Goal: Information Seeking & Learning: Learn about a topic

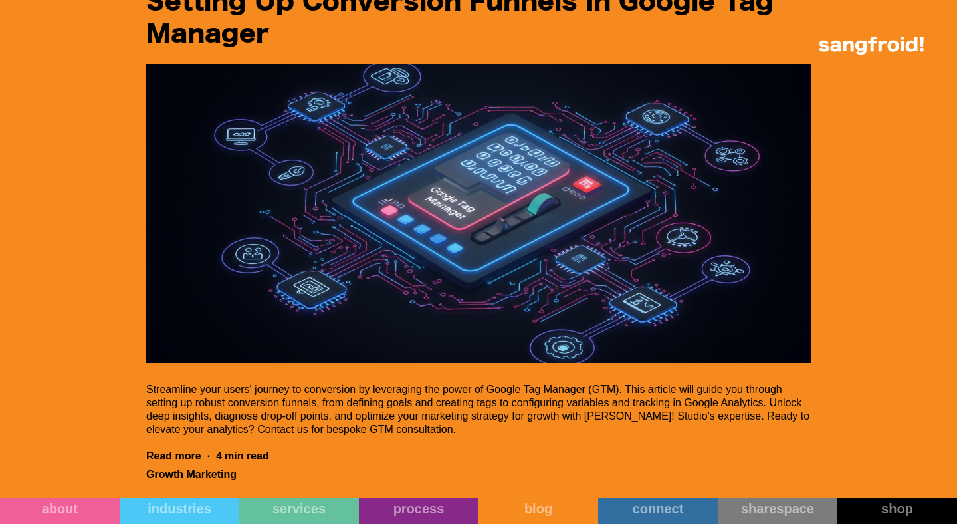
scroll to position [7090, 0]
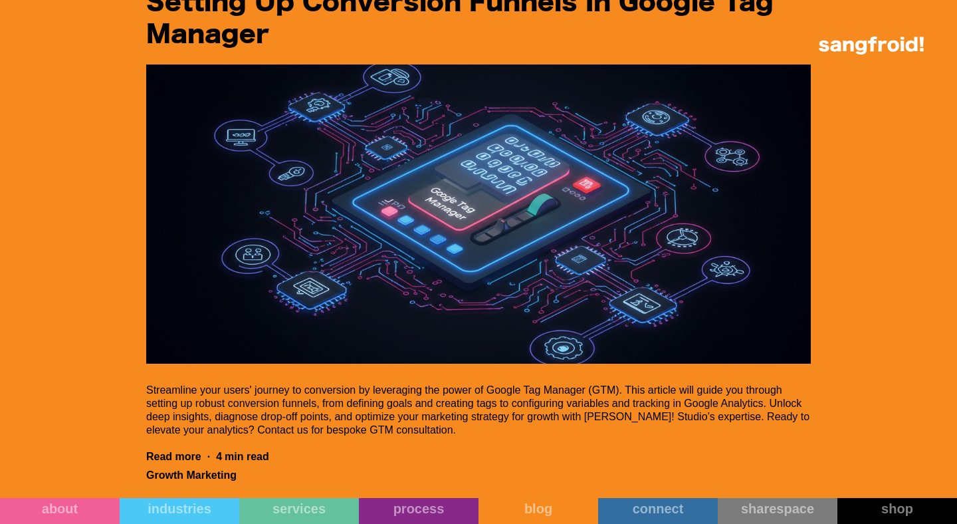
click at [557, 296] on img "Filter 5" at bounding box center [478, 213] width 664 height 299
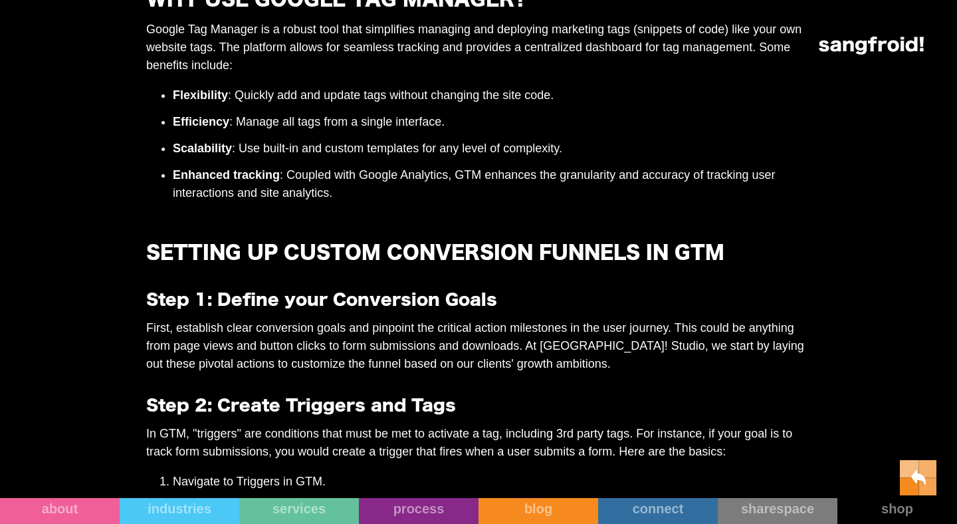
scroll to position [870, 0]
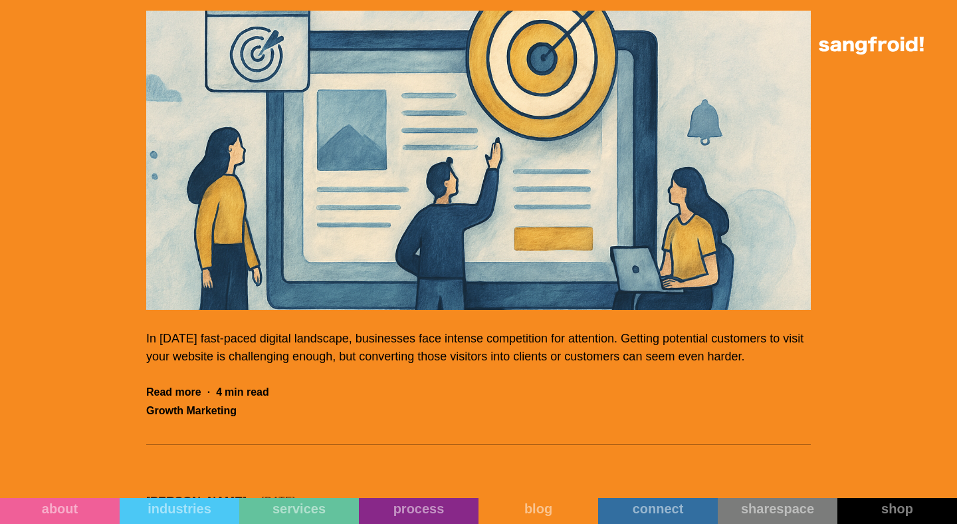
scroll to position [8331, 0]
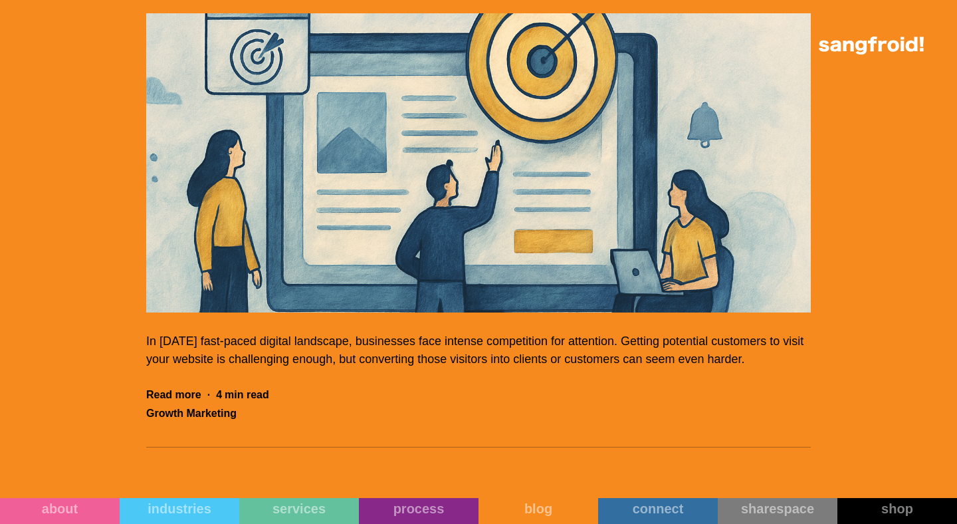
click at [343, 256] on img "Filter 5" at bounding box center [478, 162] width 664 height 299
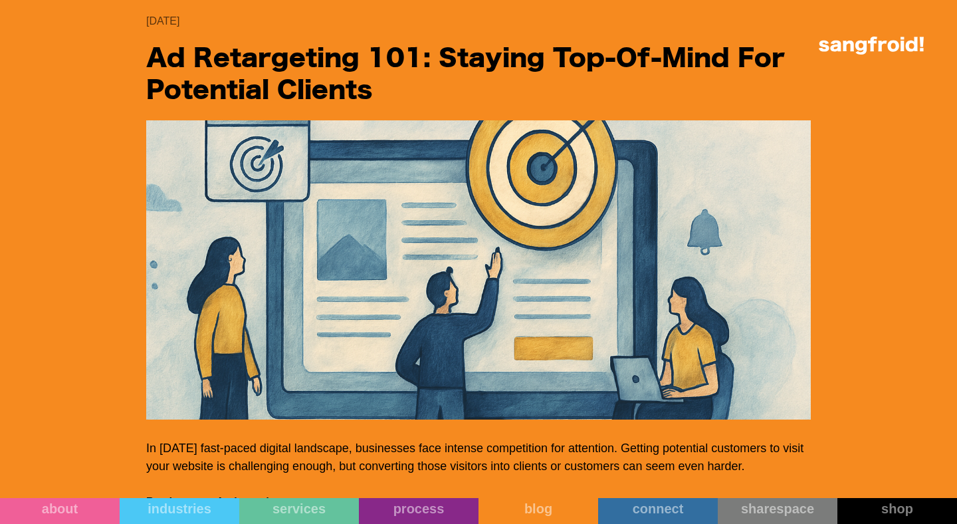
scroll to position [8223, 0]
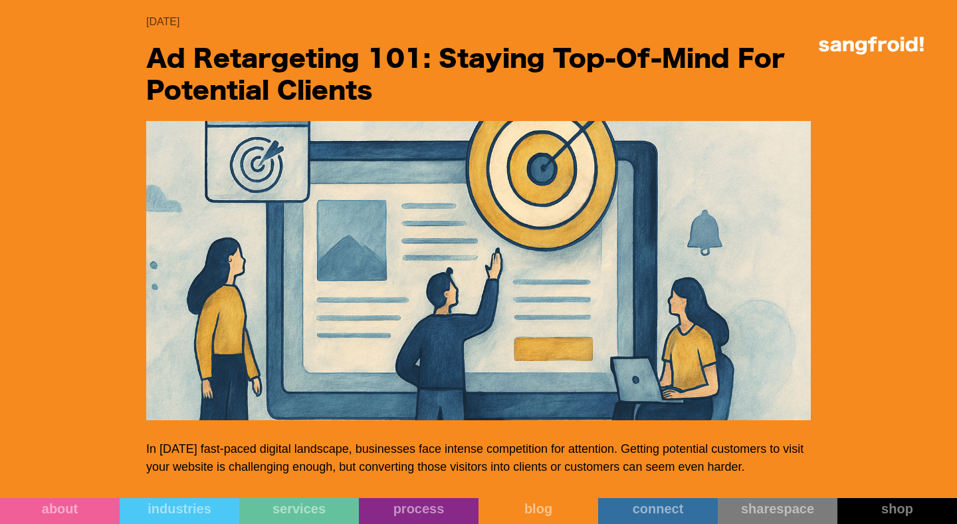
click at [438, 336] on img "Filter 5" at bounding box center [478, 270] width 664 height 299
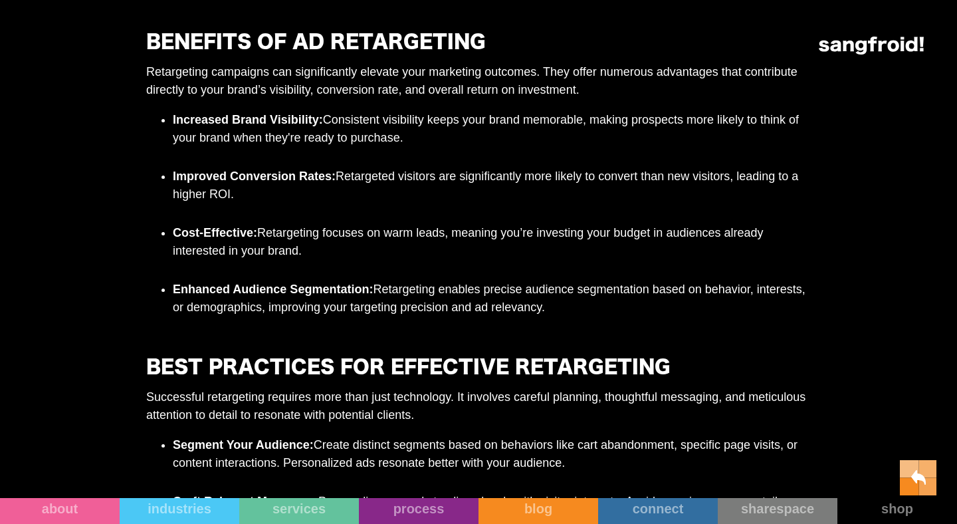
scroll to position [1434, 0]
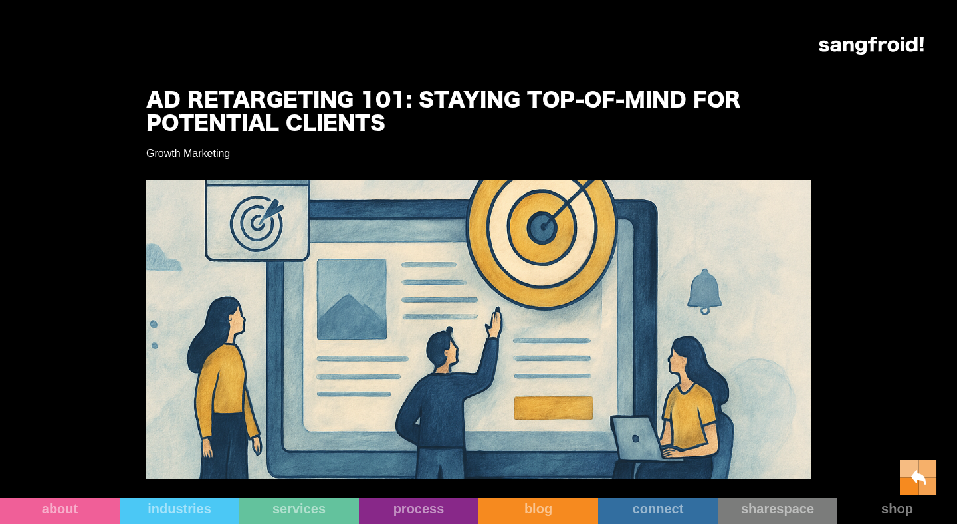
click at [266, 120] on h1 "Ad Retargeting 101: Staying Top-of-Mind for Potential Clients" at bounding box center [458, 113] width 625 height 47
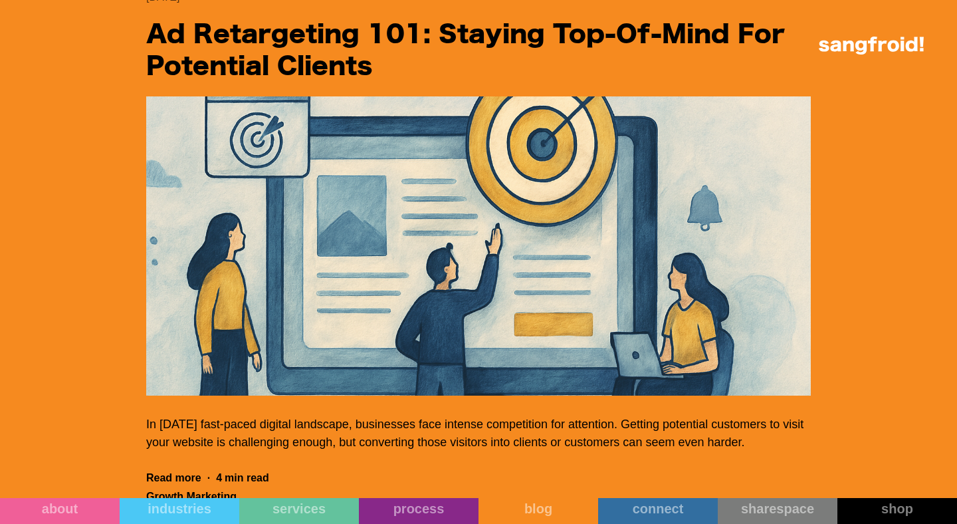
scroll to position [7591, 0]
